Goal: Find specific page/section: Find specific page/section

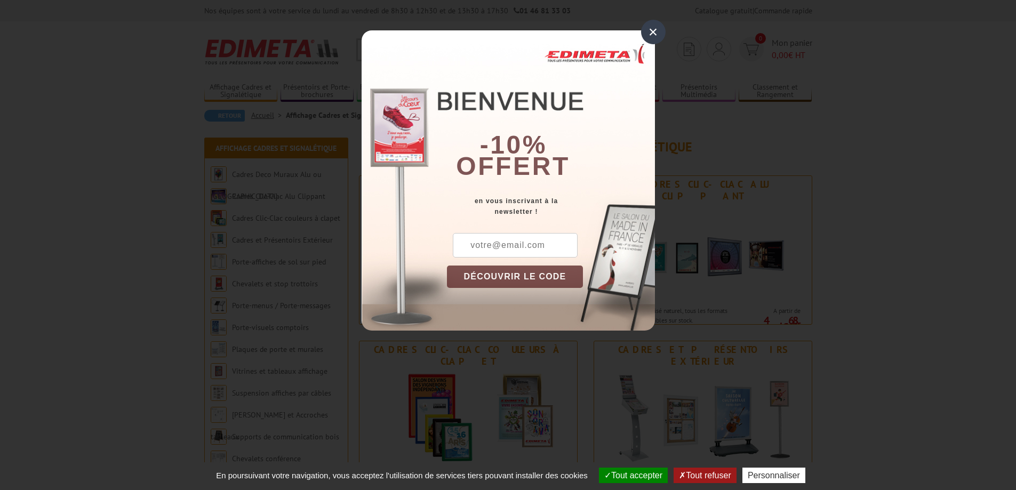
click at [647, 34] on div "×" at bounding box center [653, 32] width 25 height 25
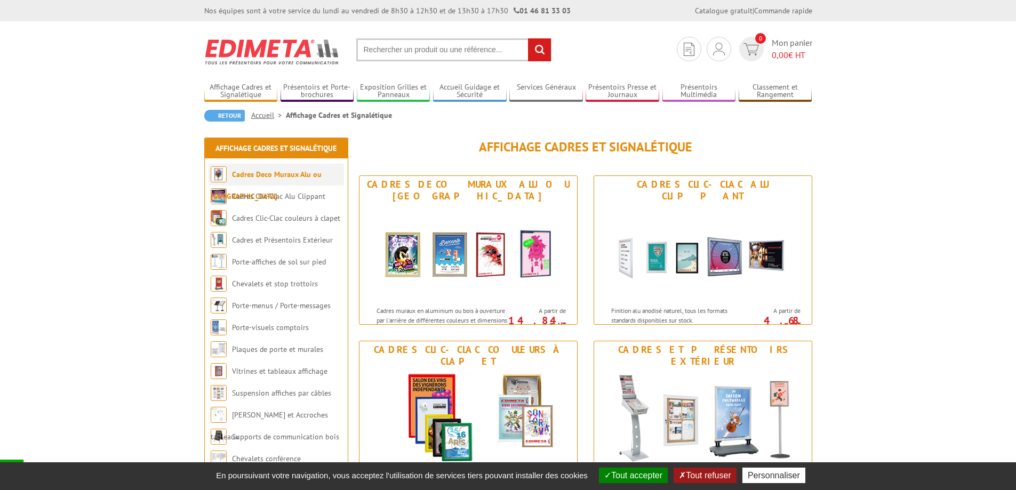
scroll to position [53, 0]
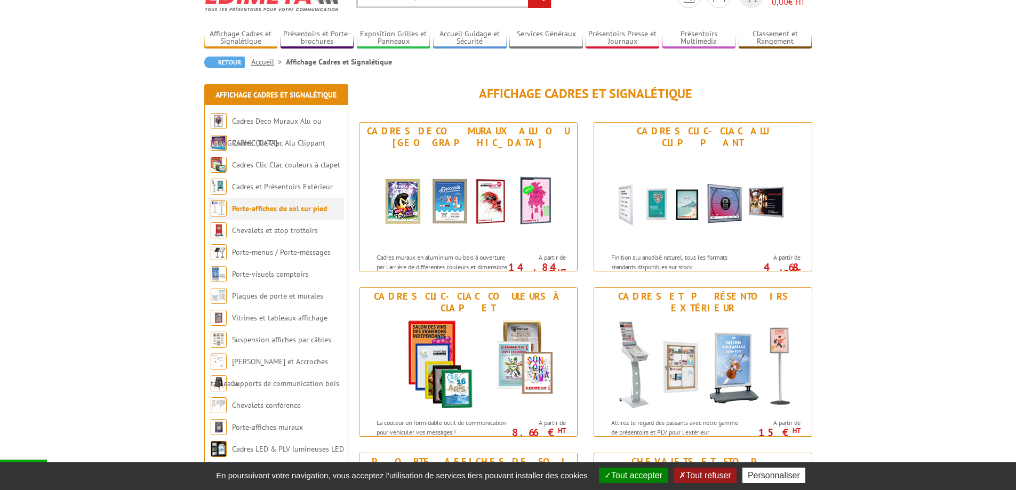
click at [308, 214] on li "Porte-affiches de sol sur pied" at bounding box center [276, 209] width 135 height 22
click at [305, 207] on link "Porte-affiches de sol sur pied" at bounding box center [279, 209] width 95 height 10
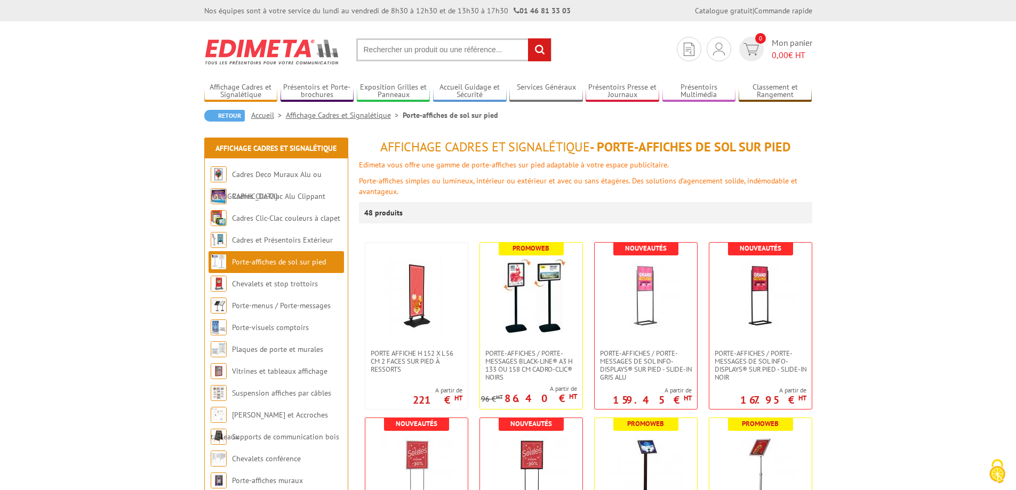
click at [493, 51] on input "text" at bounding box center [453, 49] width 195 height 23
click at [457, 45] on input "text" at bounding box center [453, 49] width 195 height 23
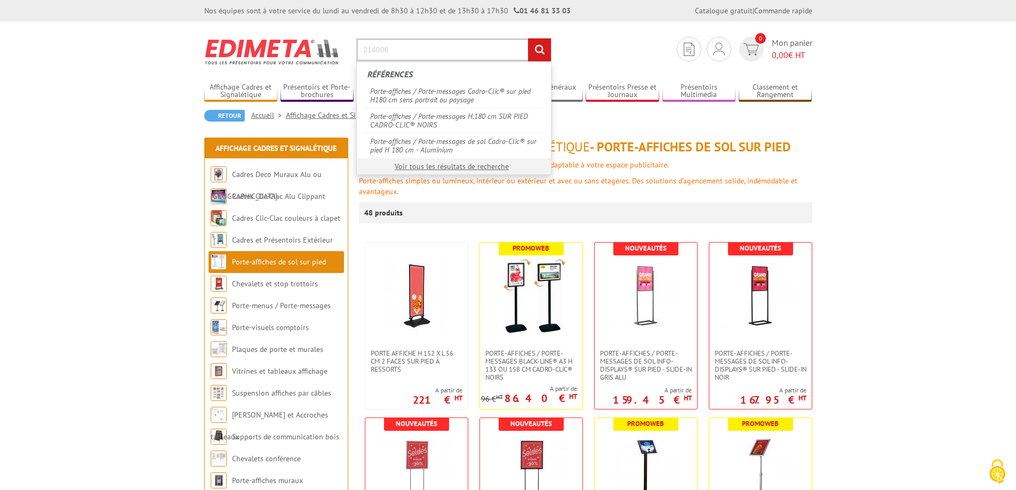
type input "214008"
click at [528, 38] on input "rechercher" at bounding box center [539, 49] width 23 height 23
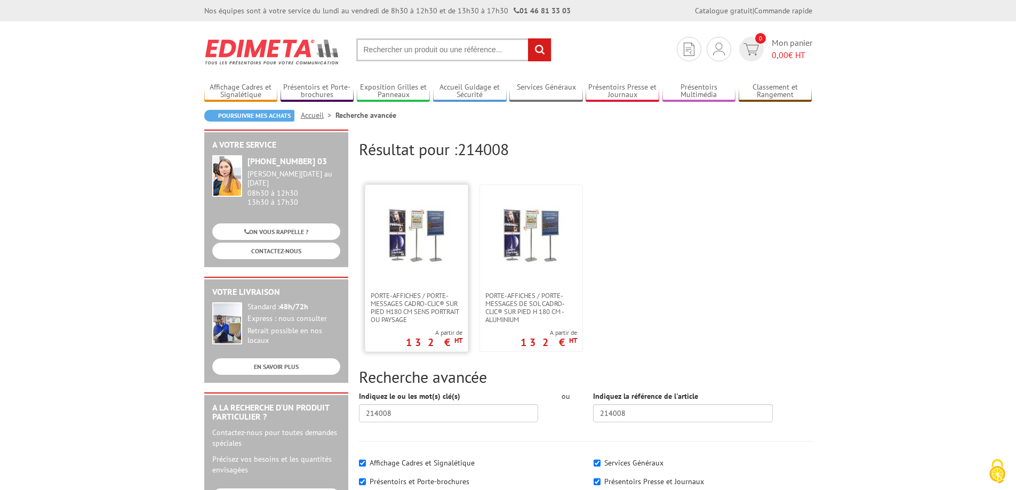
click at [423, 231] on img at bounding box center [416, 235] width 69 height 69
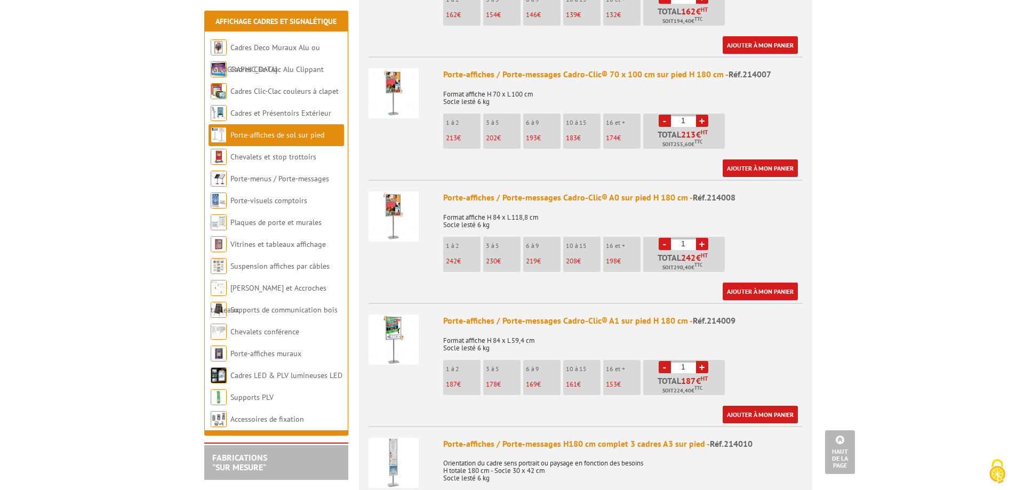
scroll to position [533, 0]
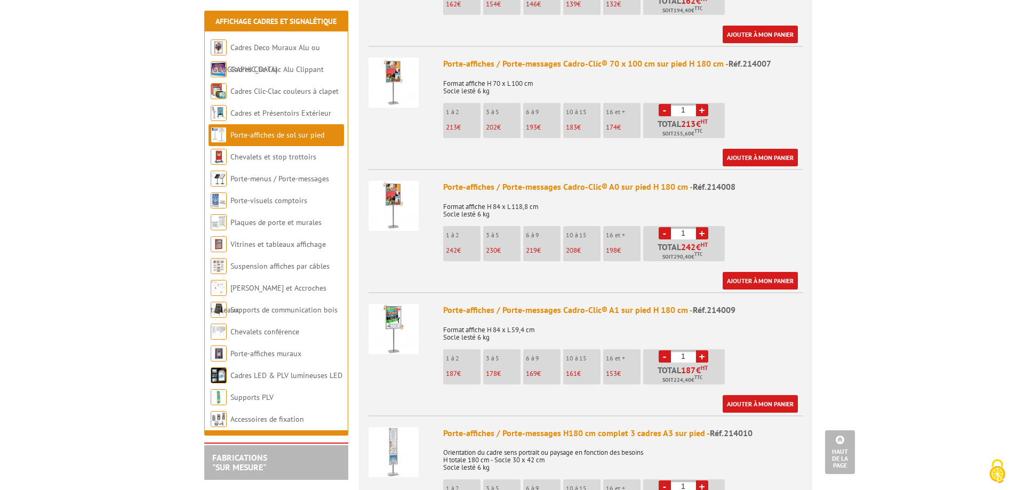
click at [387, 195] on img at bounding box center [393, 206] width 50 height 50
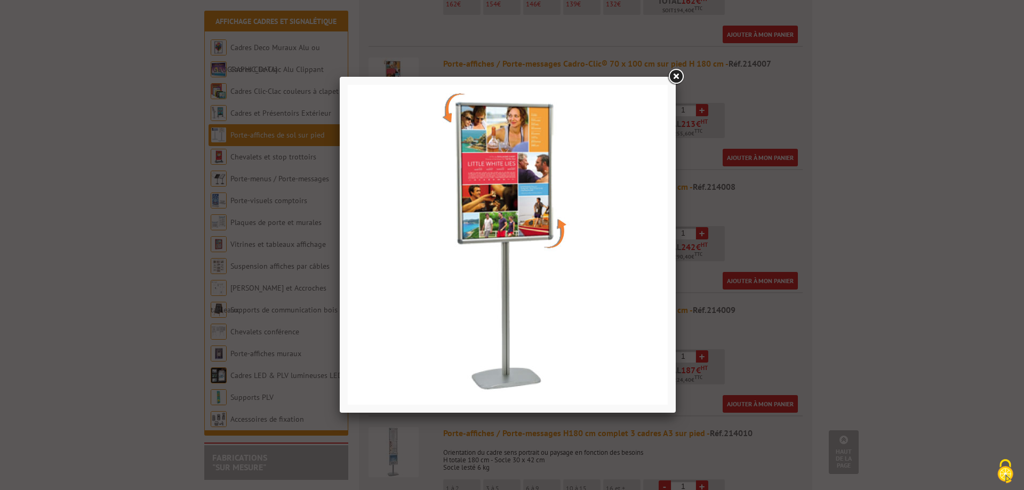
click at [672, 70] on link at bounding box center [675, 76] width 19 height 19
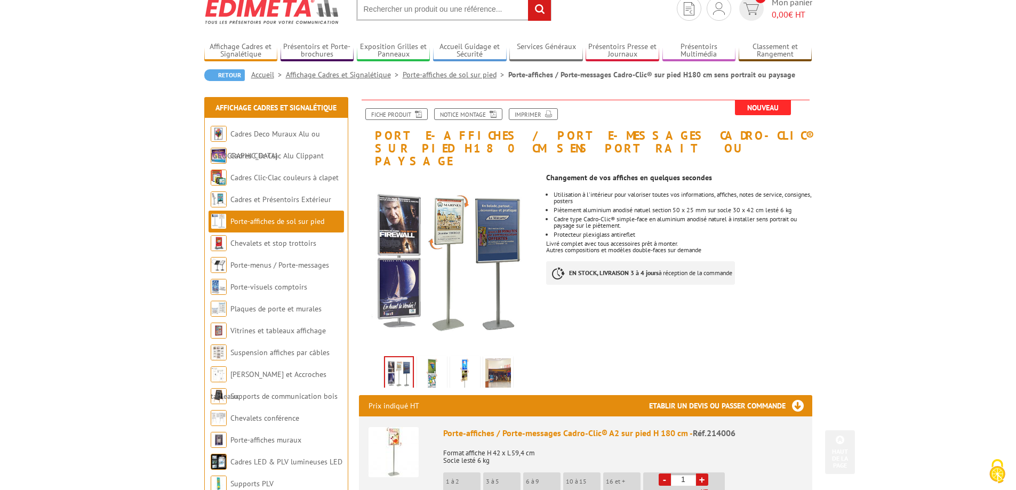
scroll to position [0, 0]
